Goal: Find specific page/section: Find specific page/section

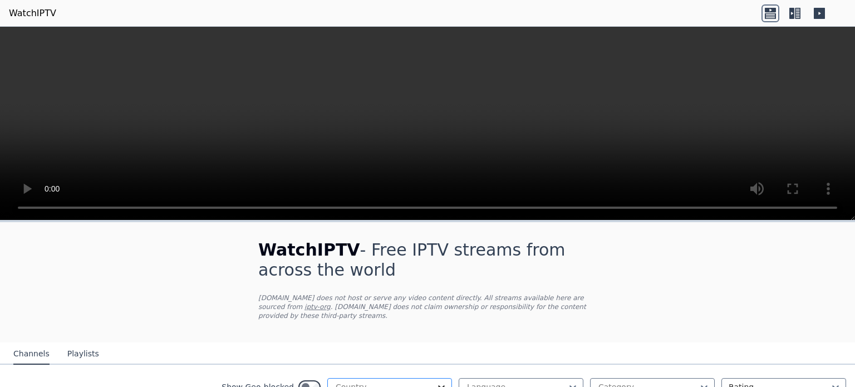
drag, startPoint x: 0, startPoint y: 0, endPoint x: 434, endPoint y: 376, distance: 574.4
click at [436, 381] on icon at bounding box center [441, 386] width 11 height 11
type input "*"
type input "******"
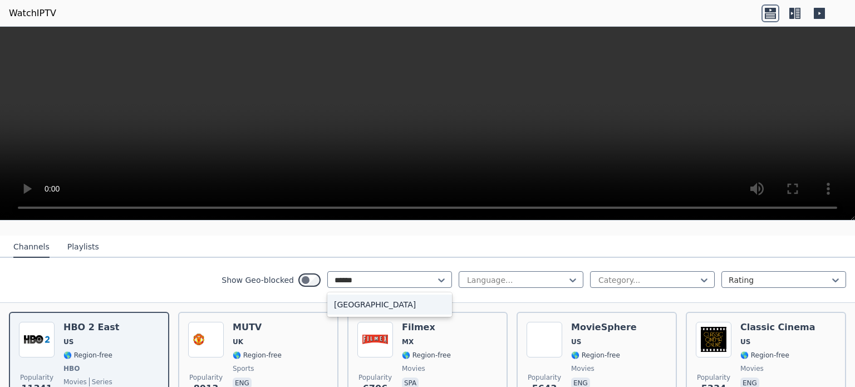
scroll to position [111, 0]
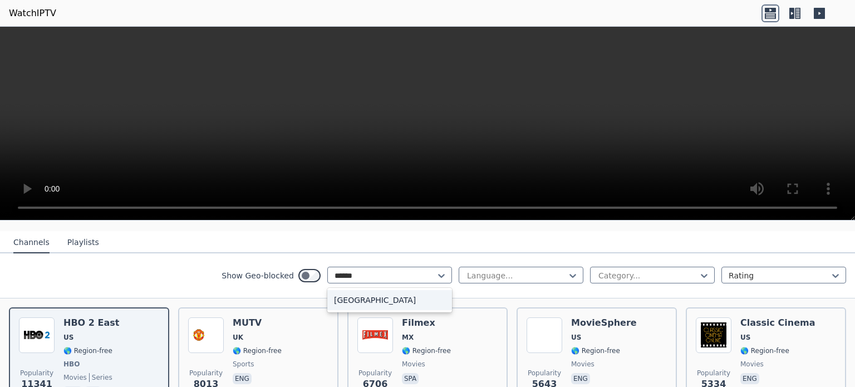
click at [389, 291] on div "[GEOGRAPHIC_DATA]" at bounding box center [389, 300] width 125 height 20
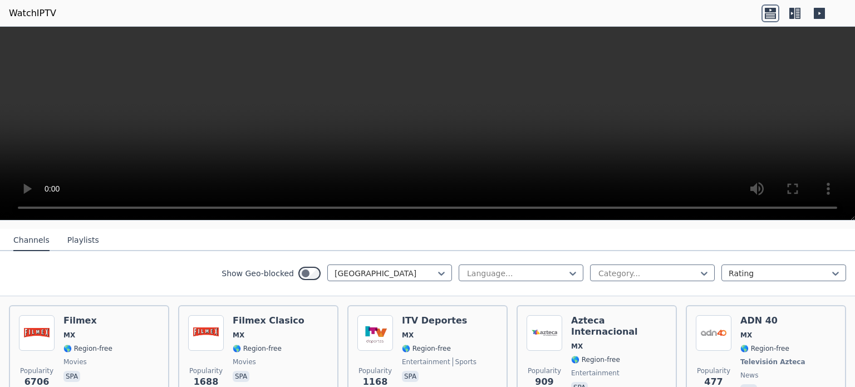
scroll to position [111, 0]
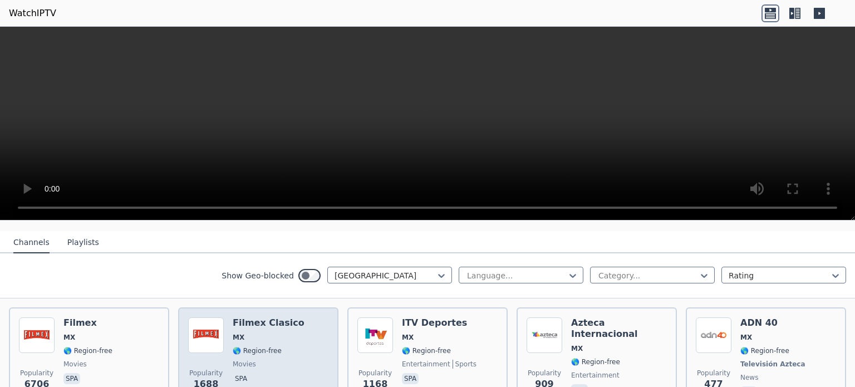
click at [206, 324] on img at bounding box center [206, 335] width 36 height 36
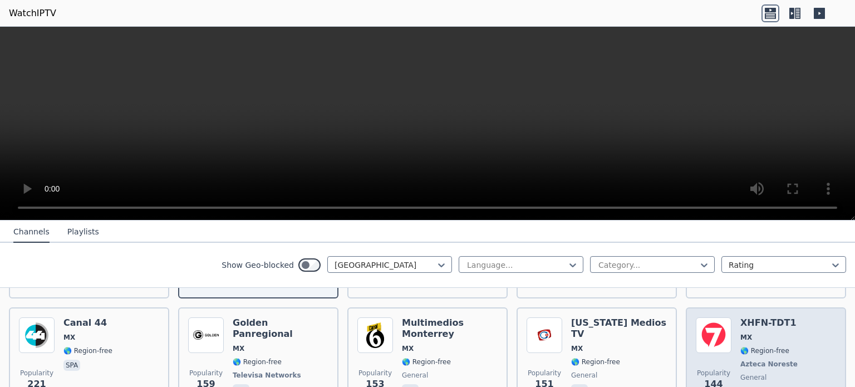
scroll to position [223, 0]
click at [745, 333] on span "MX" at bounding box center [771, 337] width 60 height 9
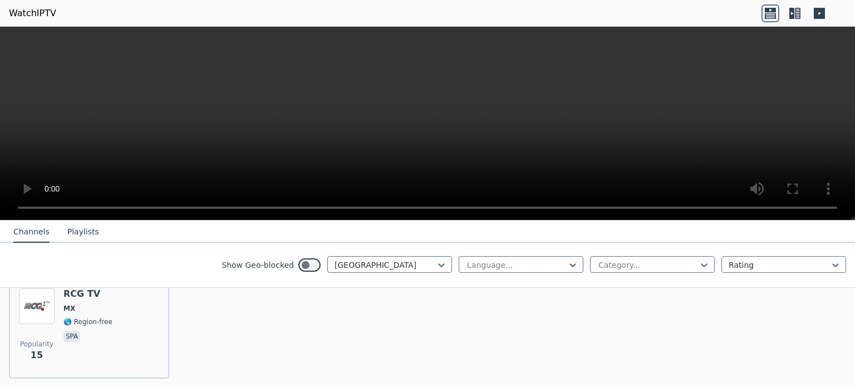
scroll to position [1807, 0]
